Goal: Task Accomplishment & Management: Complete application form

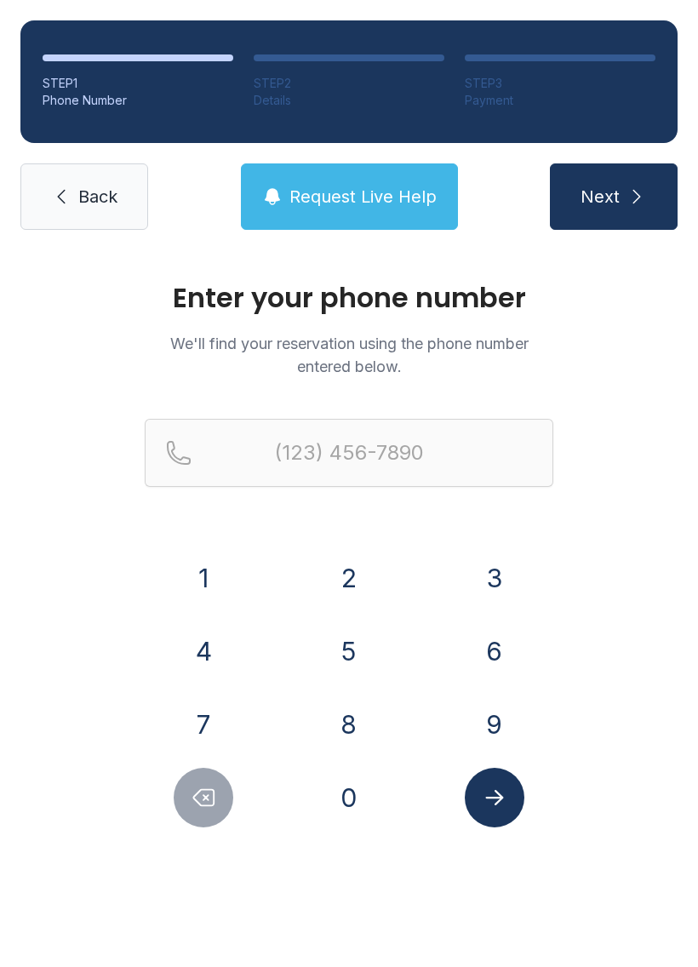
click at [364, 574] on button "2" at bounding box center [349, 578] width 60 height 60
click at [222, 651] on button "4" at bounding box center [204, 652] width 60 height 60
click at [363, 809] on button "0" at bounding box center [349, 798] width 60 height 60
click at [175, 715] on button "7" at bounding box center [204, 725] width 60 height 60
click at [352, 648] on button "5" at bounding box center [349, 652] width 60 height 60
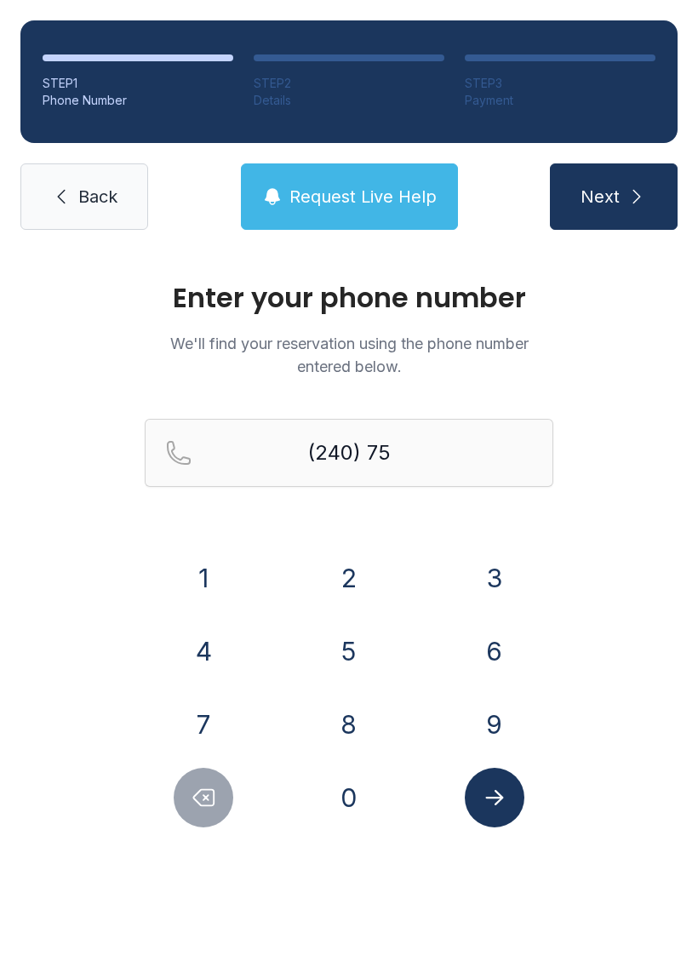
click at [499, 560] on button "3" at bounding box center [495, 578] width 60 height 60
click at [493, 724] on button "9" at bounding box center [495, 725] width 60 height 60
click at [490, 705] on button "9" at bounding box center [495, 725] width 60 height 60
click at [325, 637] on button "5" at bounding box center [349, 652] width 60 height 60
click at [200, 786] on icon "Delete number" at bounding box center [204, 798] width 26 height 26
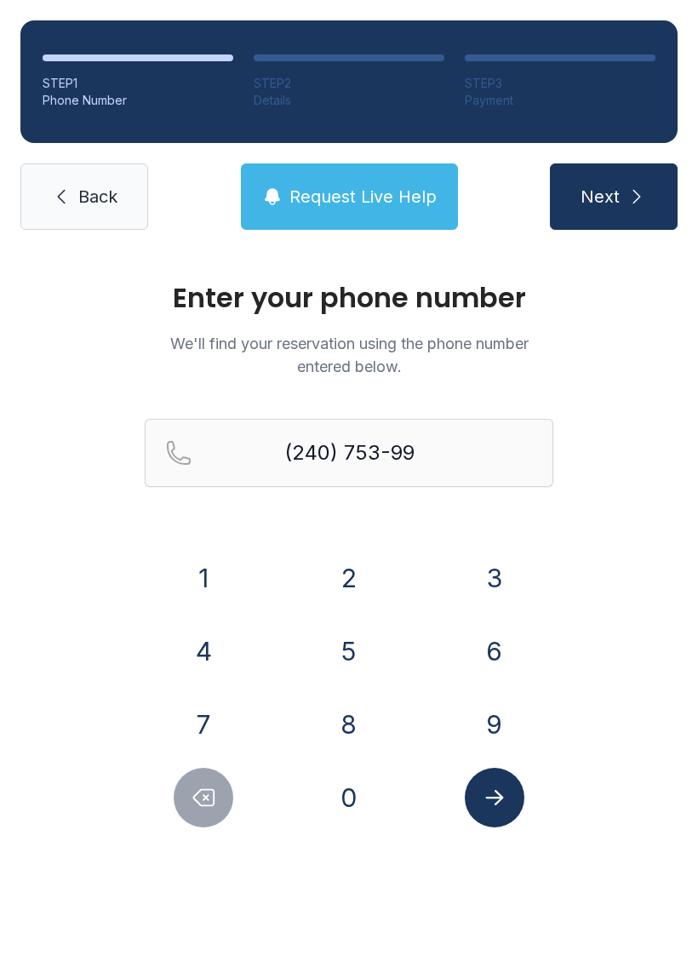
click at [203, 800] on icon "Delete number" at bounding box center [204, 798] width 26 height 26
click at [344, 801] on button "0" at bounding box center [349, 798] width 60 height 60
click at [513, 709] on button "9" at bounding box center [495, 725] width 60 height 60
click at [340, 631] on button "5" at bounding box center [349, 652] width 60 height 60
click at [479, 786] on button "Submit lookup form" at bounding box center [495, 798] width 60 height 60
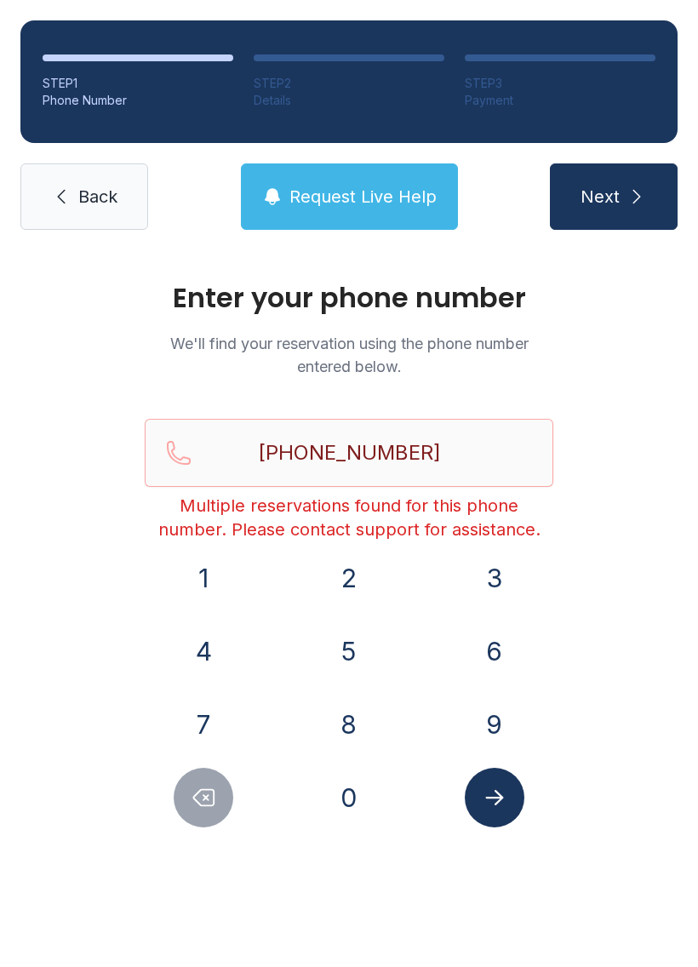
click at [209, 786] on icon "Delete number" at bounding box center [204, 798] width 26 height 26
type input "(240) 753-909"
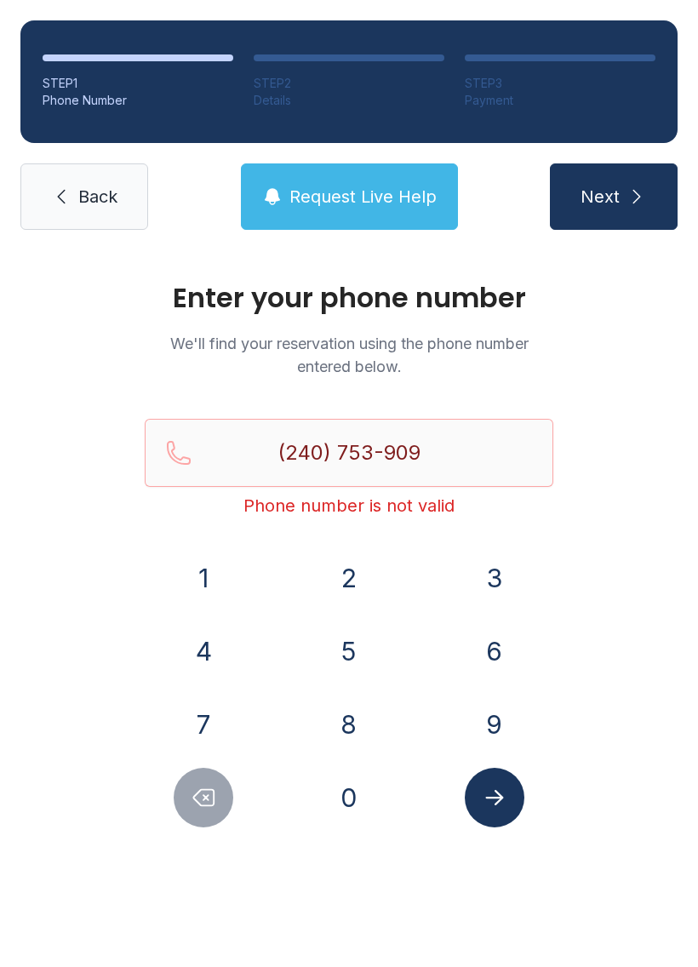
click at [49, 193] on link "Back" at bounding box center [84, 196] width 128 height 66
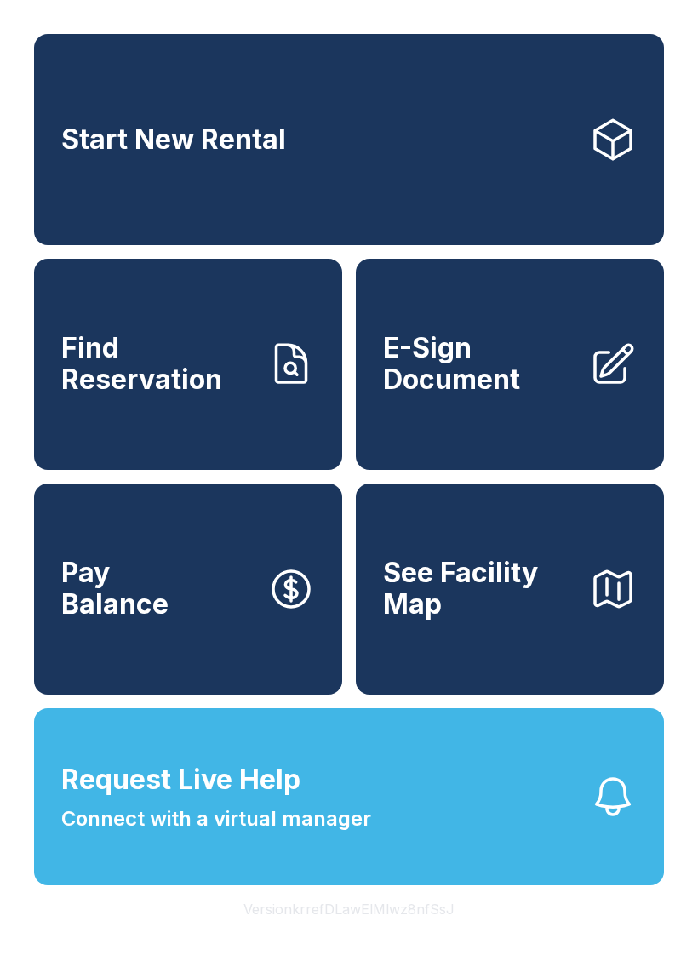
click at [142, 357] on span "Find Reservation" at bounding box center [157, 364] width 192 height 62
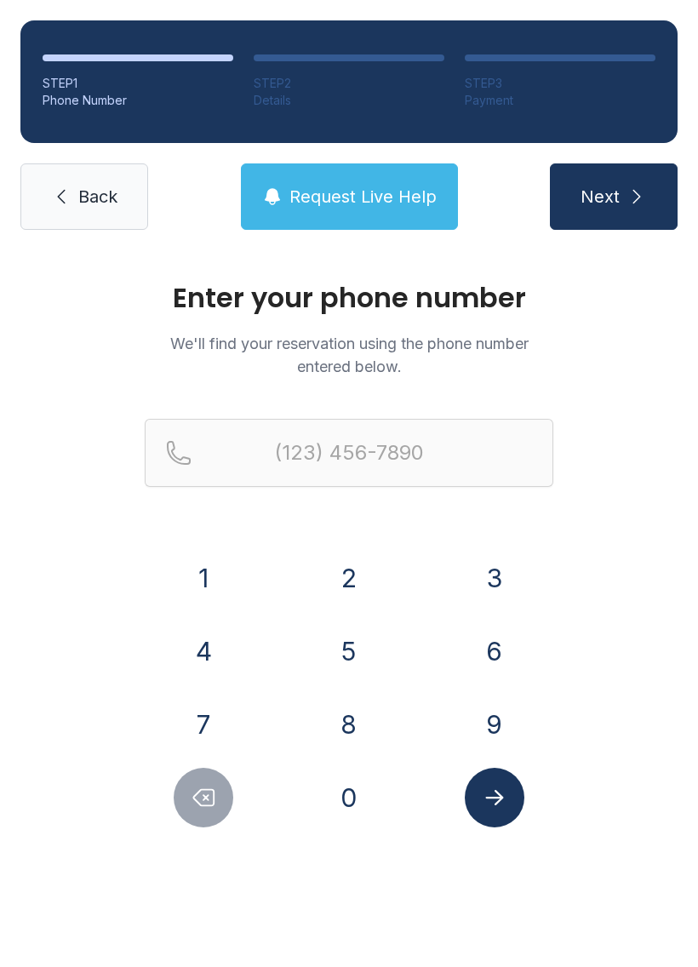
click at [353, 557] on button "2" at bounding box center [349, 578] width 60 height 60
click at [187, 639] on button "4" at bounding box center [204, 652] width 60 height 60
click at [342, 799] on button "0" at bounding box center [349, 798] width 60 height 60
click at [199, 718] on button "7" at bounding box center [204, 725] width 60 height 60
click at [341, 640] on button "5" at bounding box center [349, 652] width 60 height 60
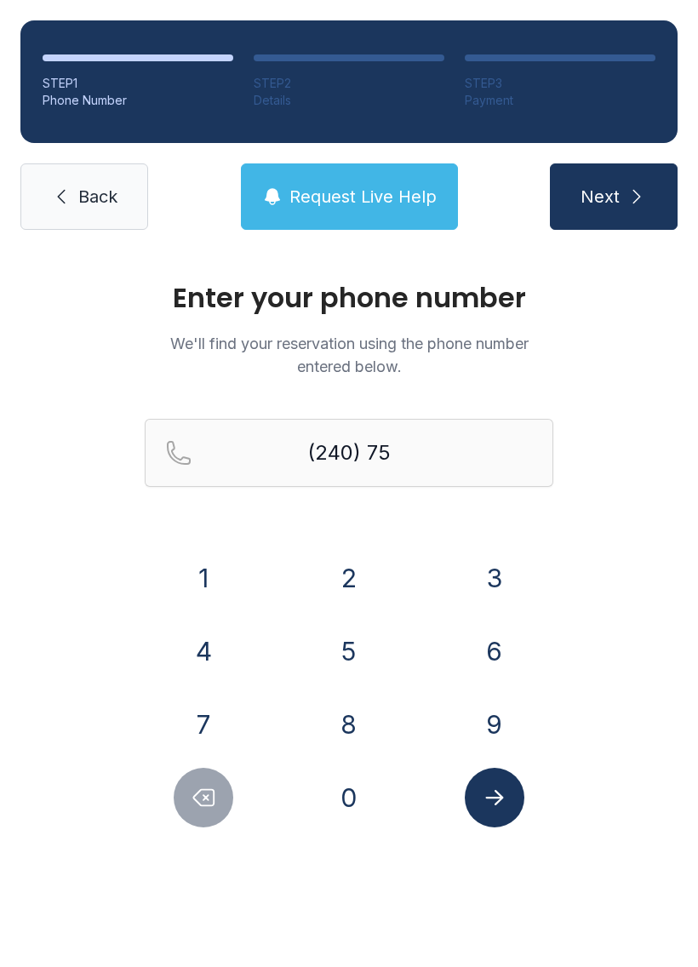
click at [484, 572] on button "3" at bounding box center [495, 578] width 60 height 60
click at [497, 739] on button "9" at bounding box center [495, 725] width 60 height 60
click at [348, 815] on button "0" at bounding box center [349, 798] width 60 height 60
click at [516, 735] on button "9" at bounding box center [495, 725] width 60 height 60
click at [351, 646] on button "5" at bounding box center [349, 652] width 60 height 60
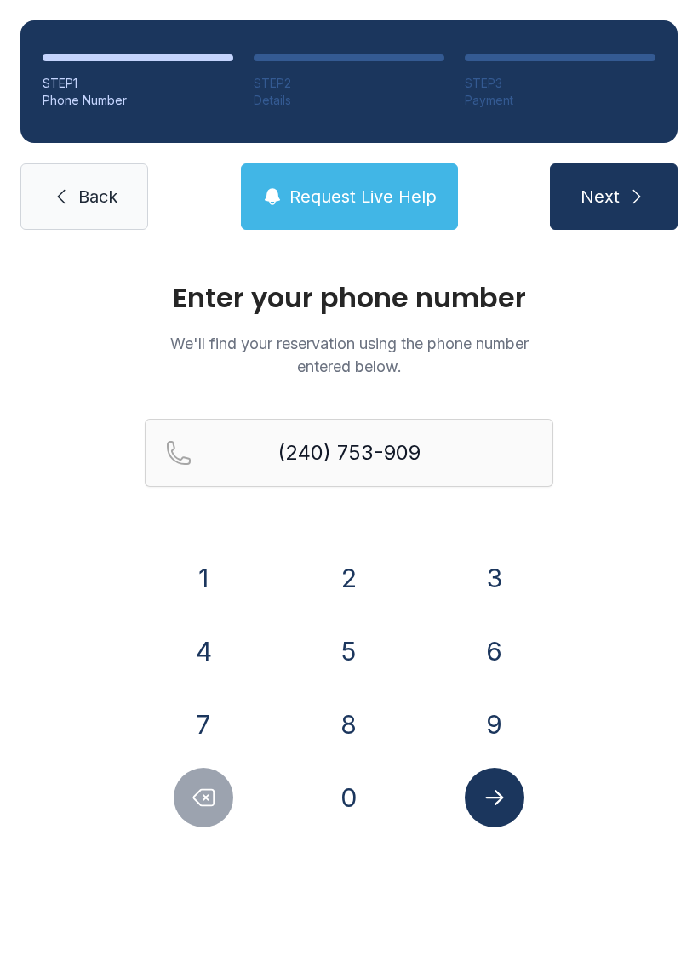
type input "[PHONE_NUMBER]"
click at [505, 794] on icon "Submit lookup form" at bounding box center [495, 798] width 26 height 26
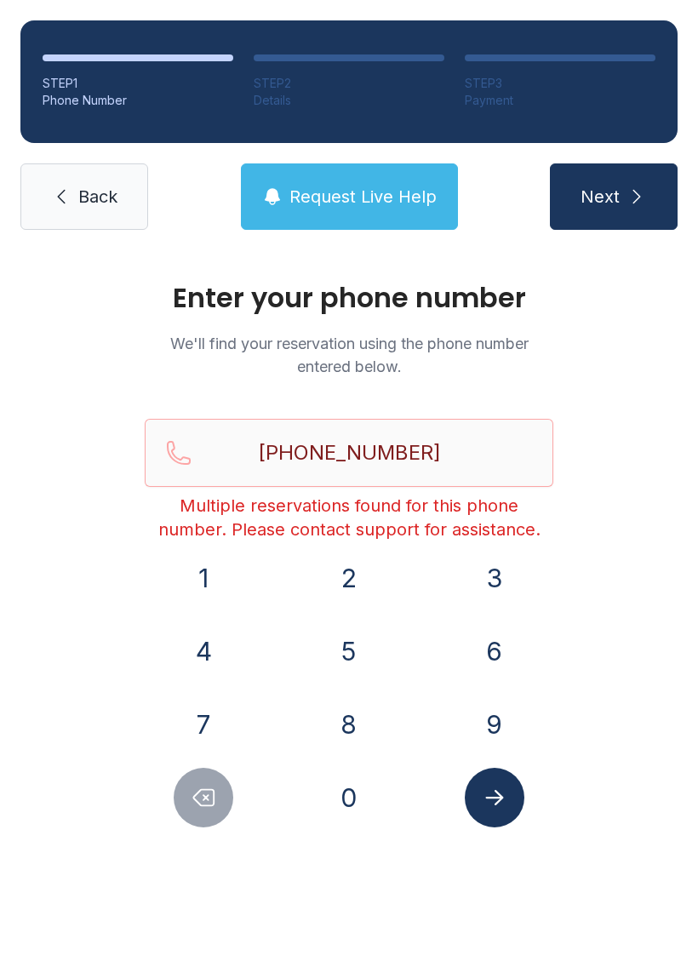
click at [61, 176] on link "Back" at bounding box center [84, 196] width 128 height 66
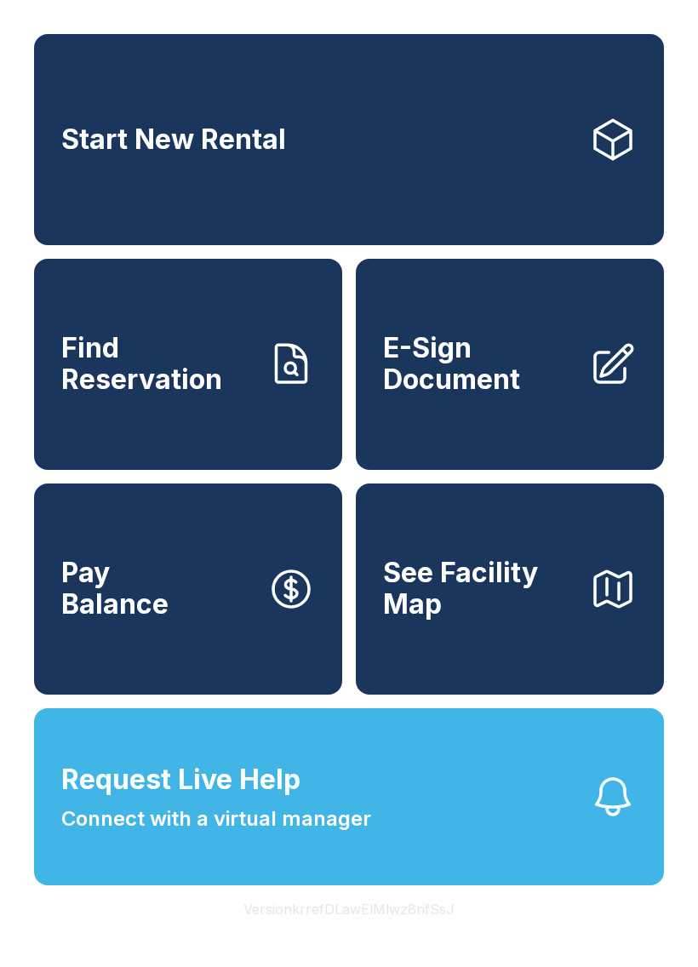
click at [472, 343] on link "E-Sign Document" at bounding box center [510, 364] width 308 height 211
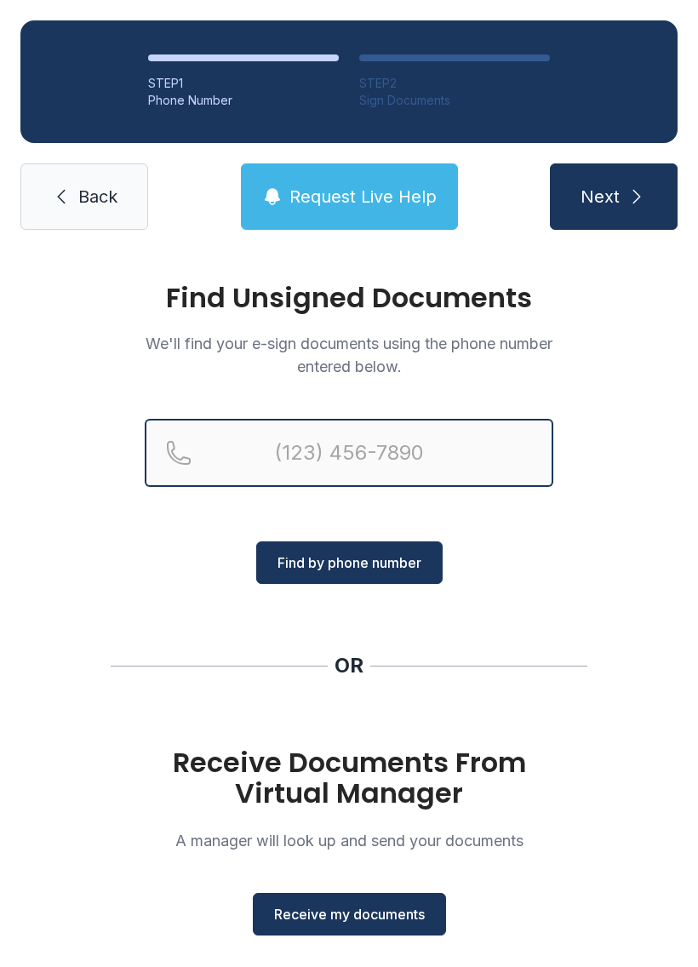
click at [315, 433] on input "Reservation phone number" at bounding box center [349, 453] width 409 height 68
type input "("
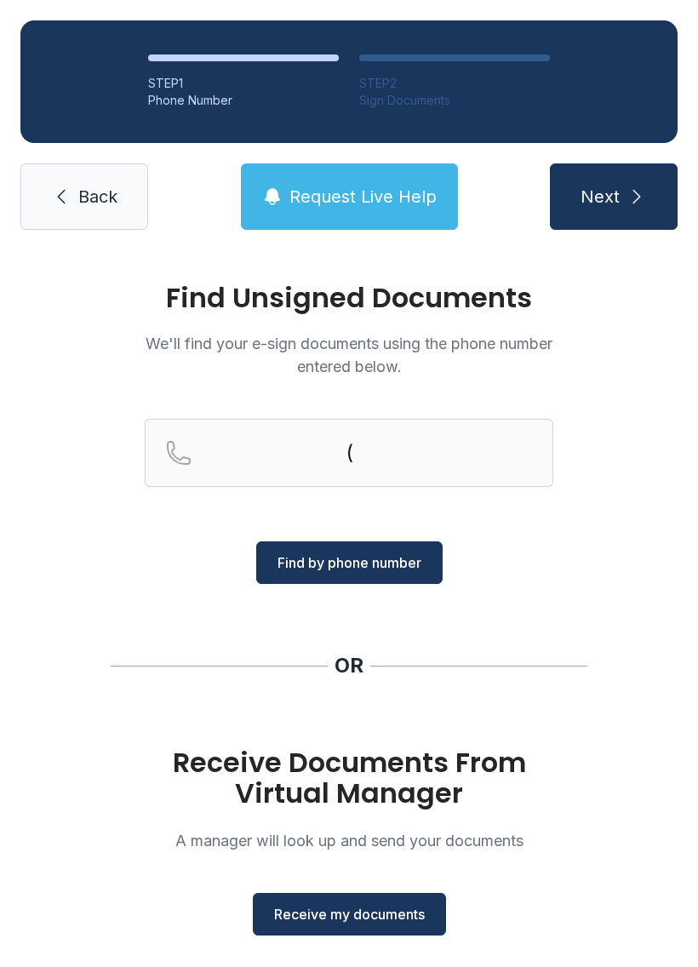
click at [96, 569] on div "Find Unsigned Documents We'll find your e-sign documents using the phone number…" at bounding box center [349, 627] width 698 height 754
click at [307, 915] on span "Receive my documents" at bounding box center [349, 914] width 151 height 20
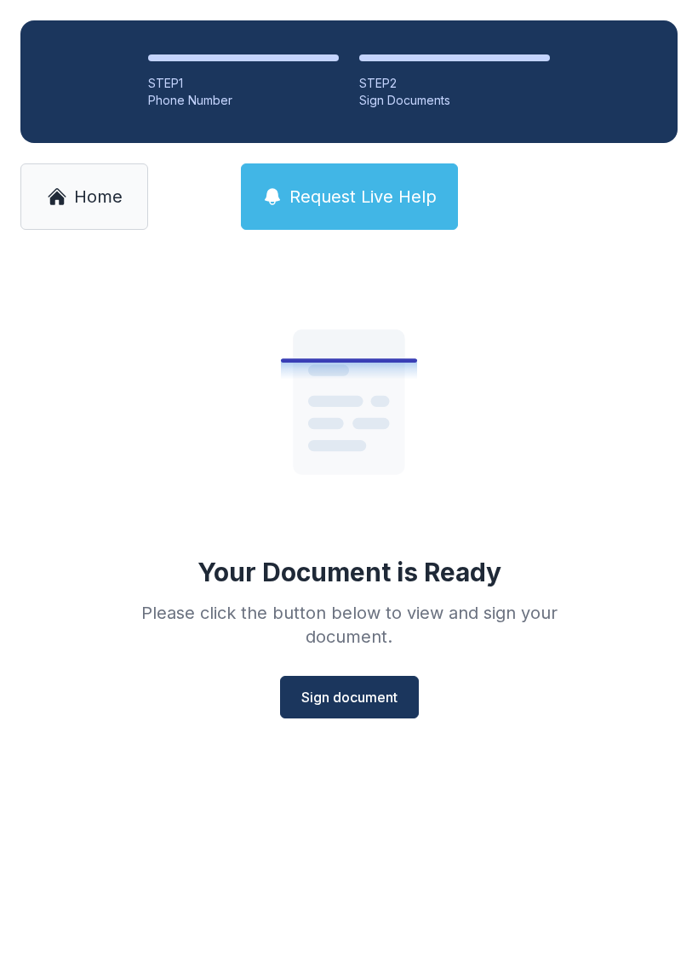
click at [336, 693] on span "Sign document" at bounding box center [349, 697] width 96 height 20
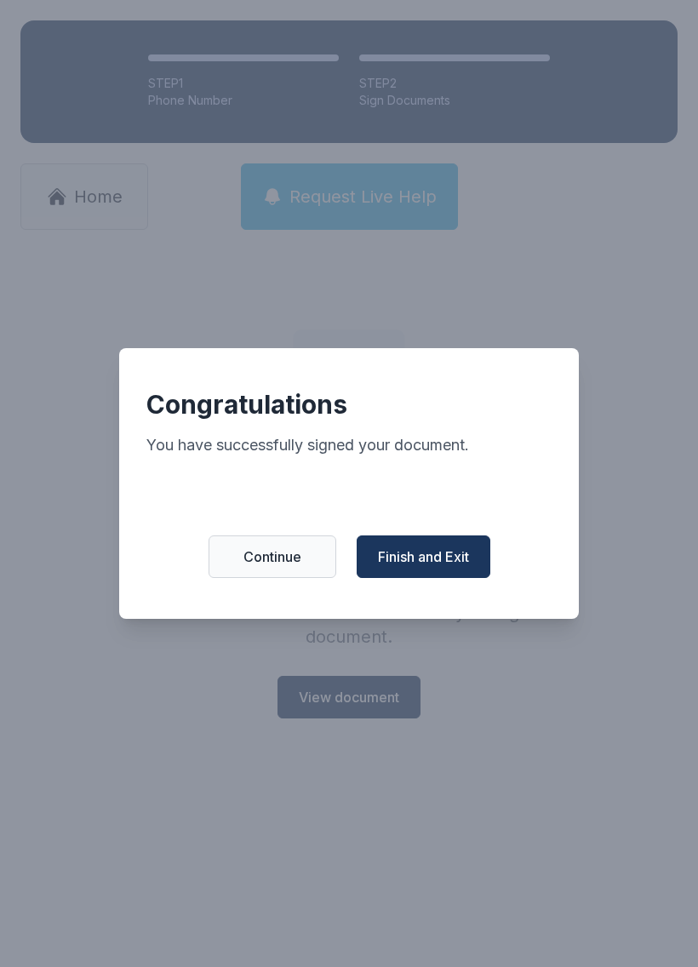
click at [244, 560] on span "Continue" at bounding box center [273, 557] width 58 height 20
